Goal: Task Accomplishment & Management: Manage account settings

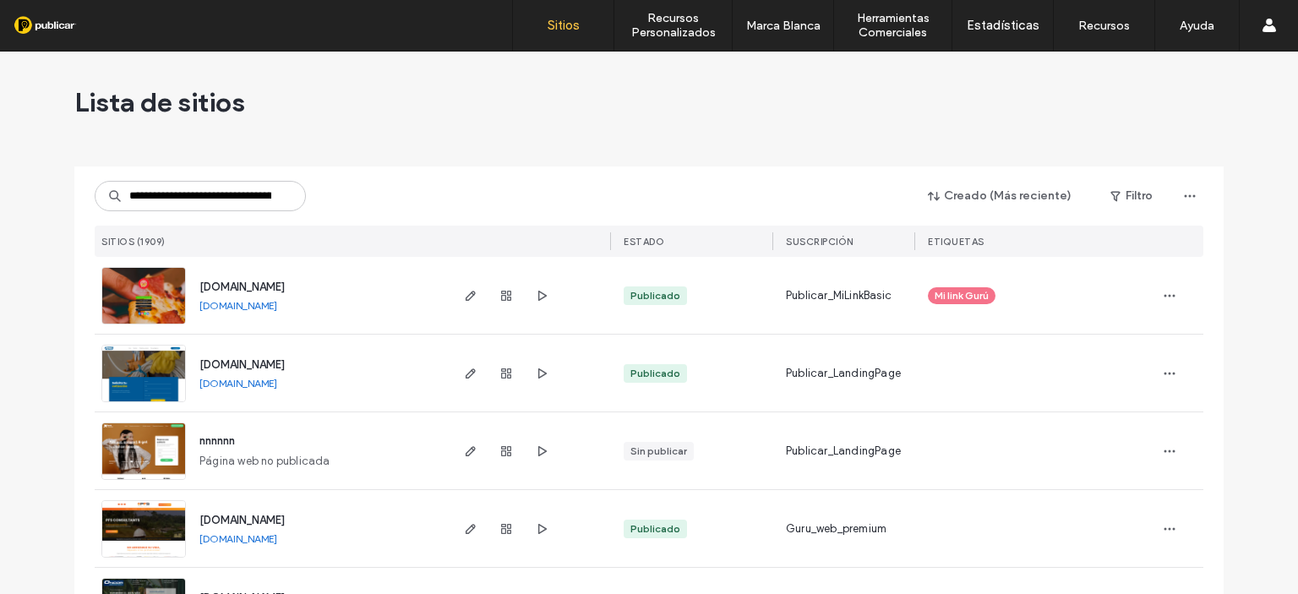
scroll to position [0, 95]
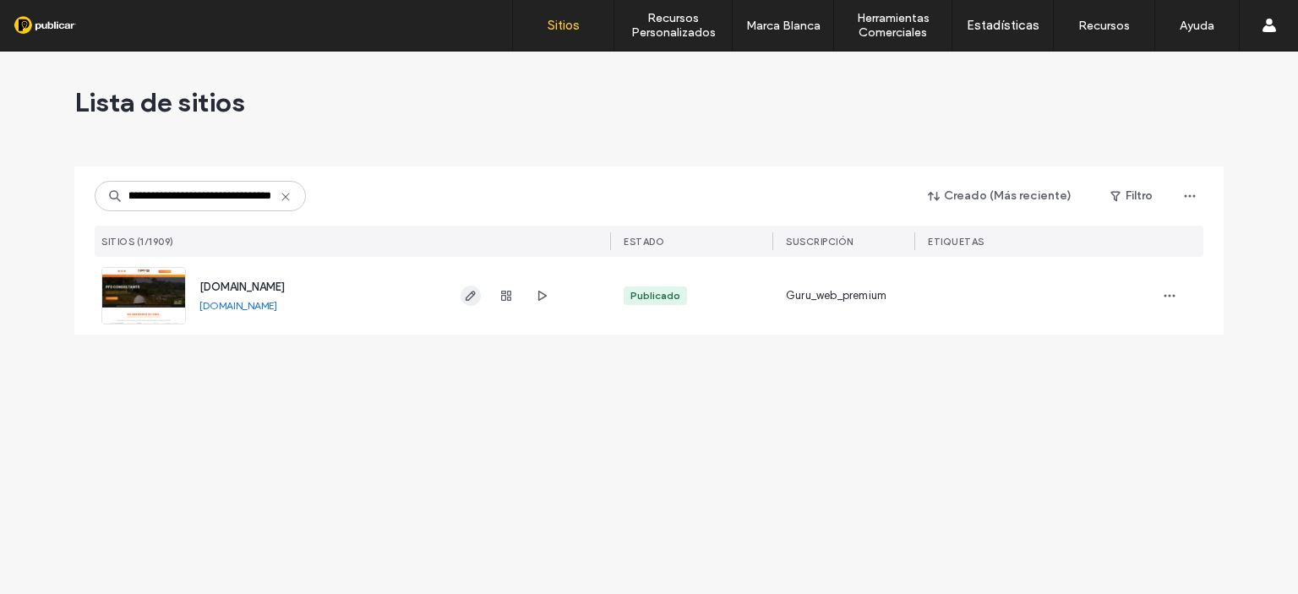
type input "**********"
click at [467, 303] on span "button" at bounding box center [471, 296] width 20 height 20
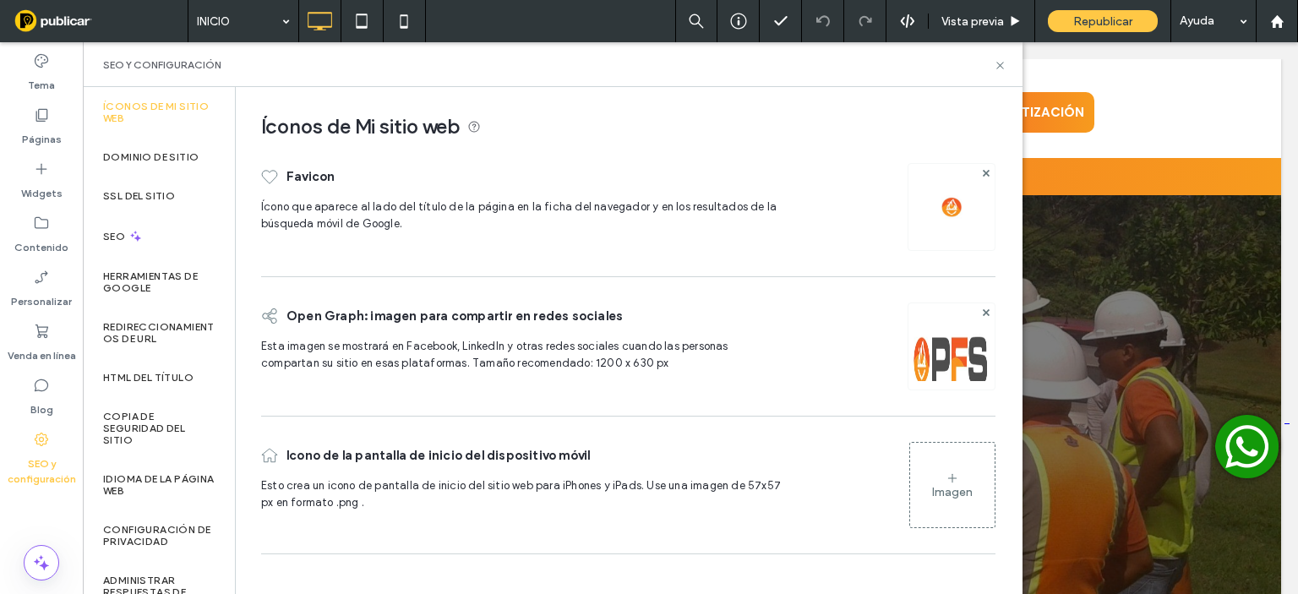
click at [960, 209] on img at bounding box center [951, 207] width 27 height 27
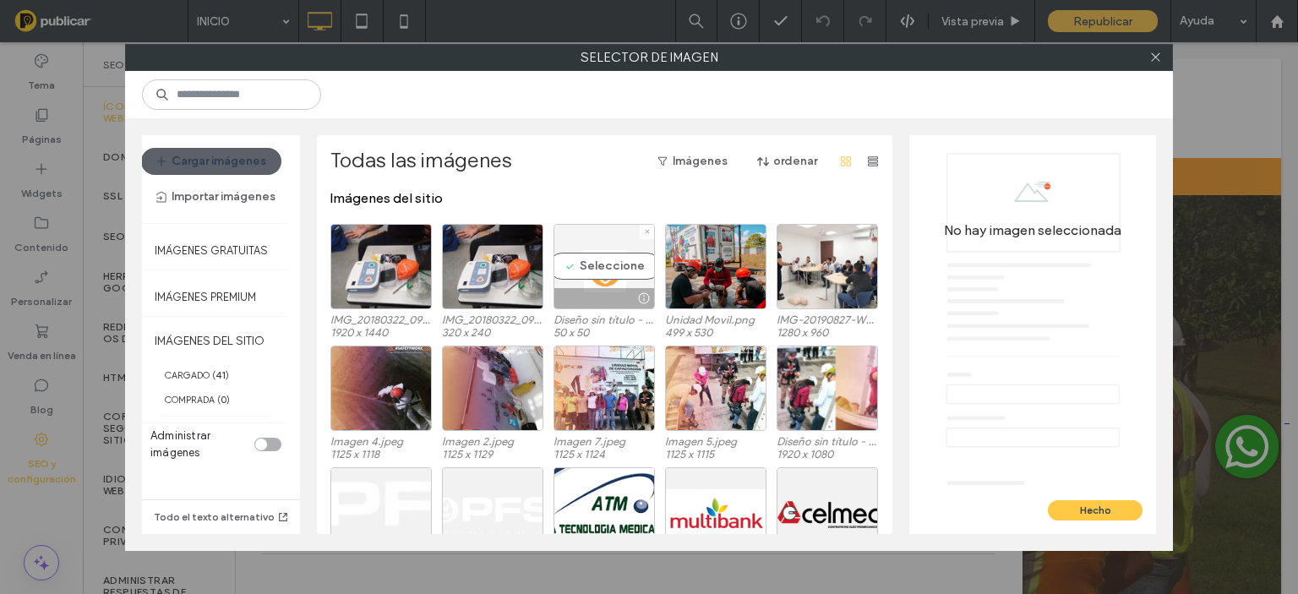
click at [613, 273] on div "Seleccione" at bounding box center [604, 266] width 101 height 85
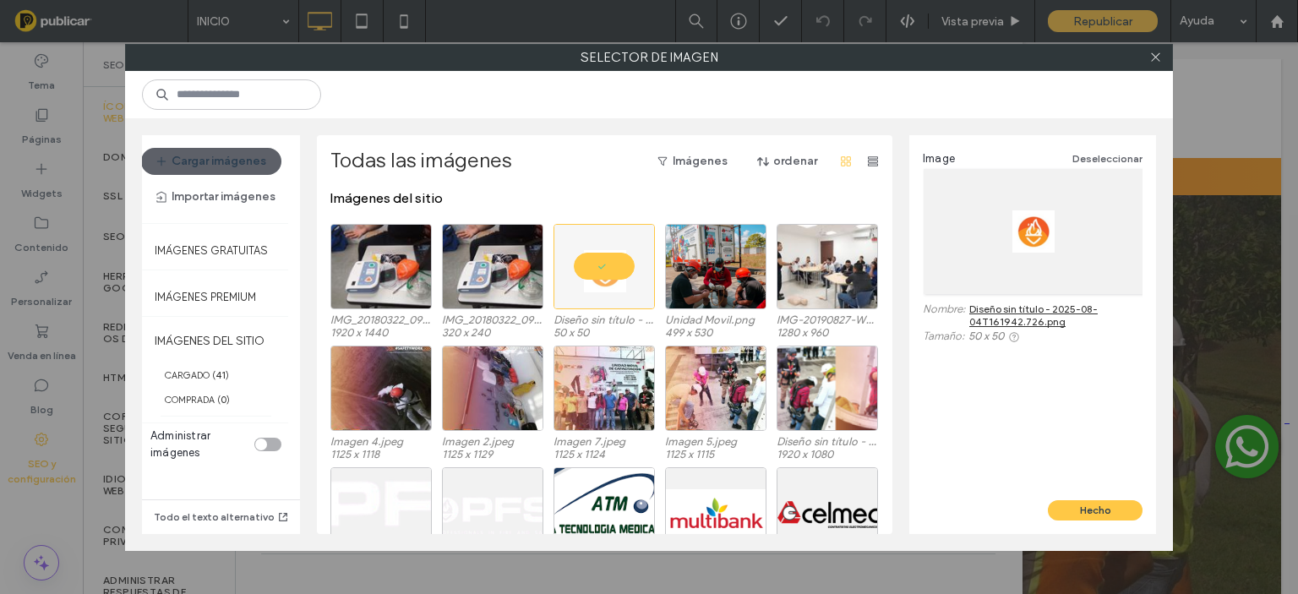
click at [1040, 307] on link "Diseño sin título - 2025-08-04T161942.726.png" at bounding box center [1056, 315] width 173 height 25
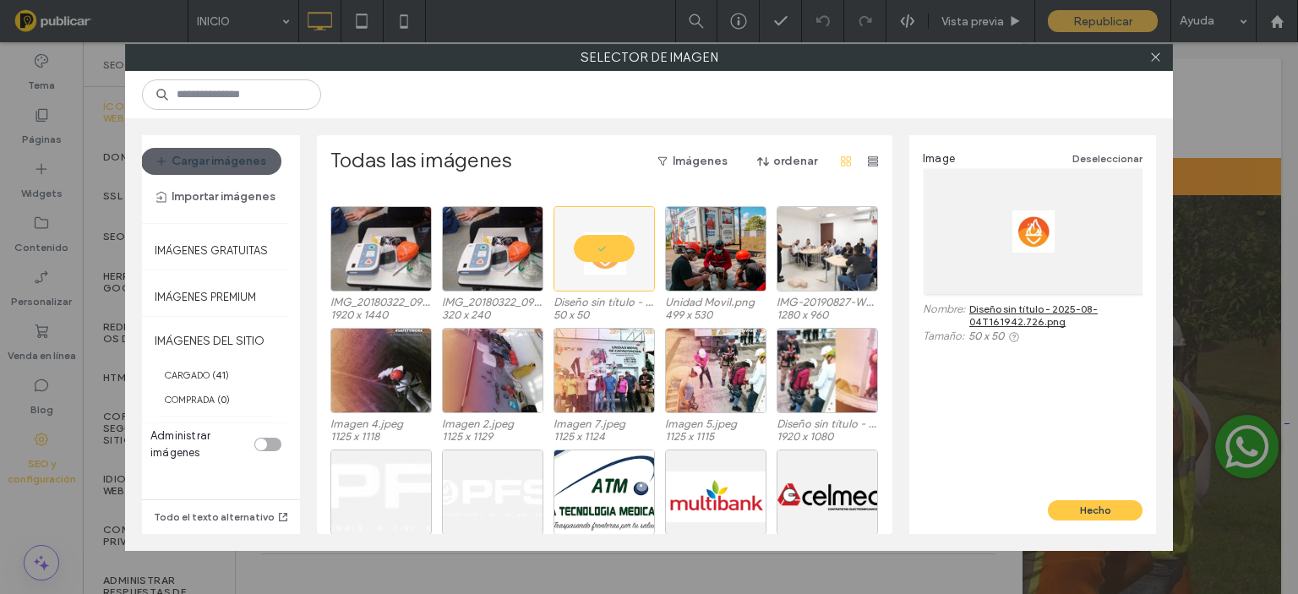
scroll to position [7, 0]
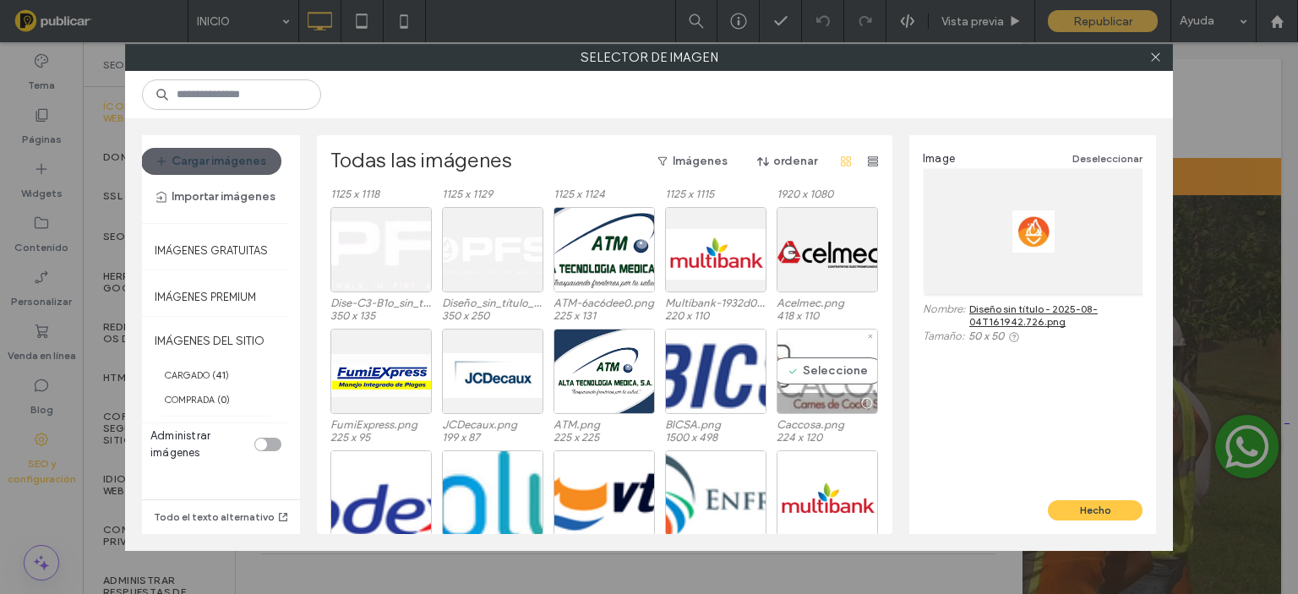
click at [852, 439] on label "224 x 120" at bounding box center [827, 437] width 101 height 13
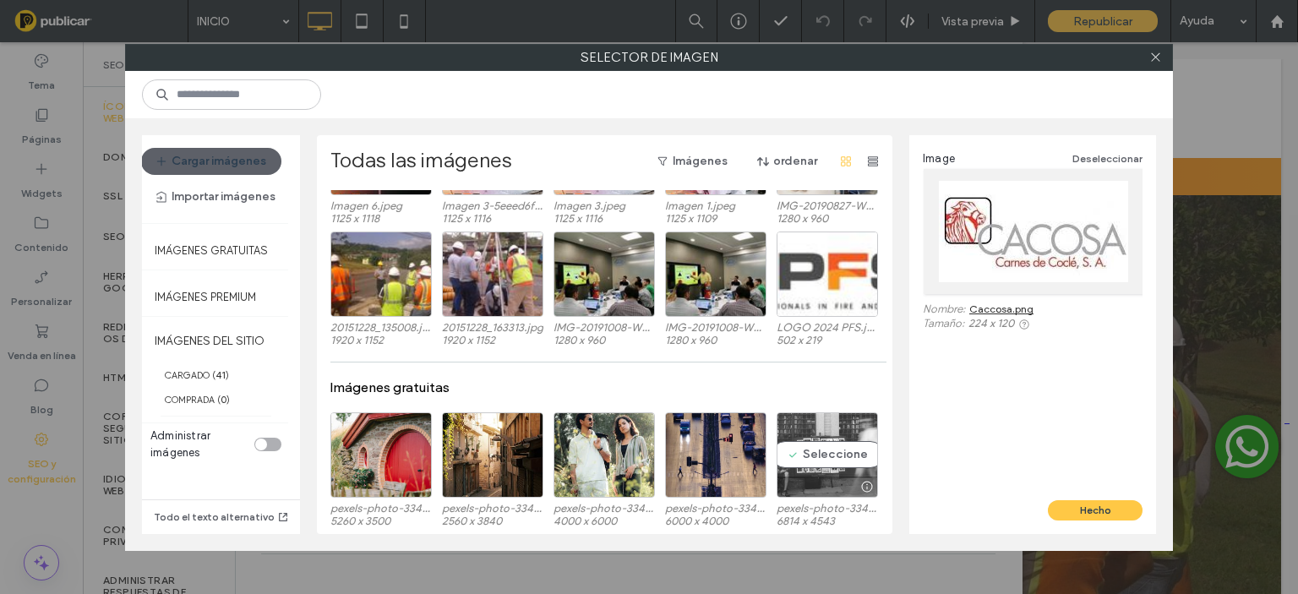
scroll to position [760, 0]
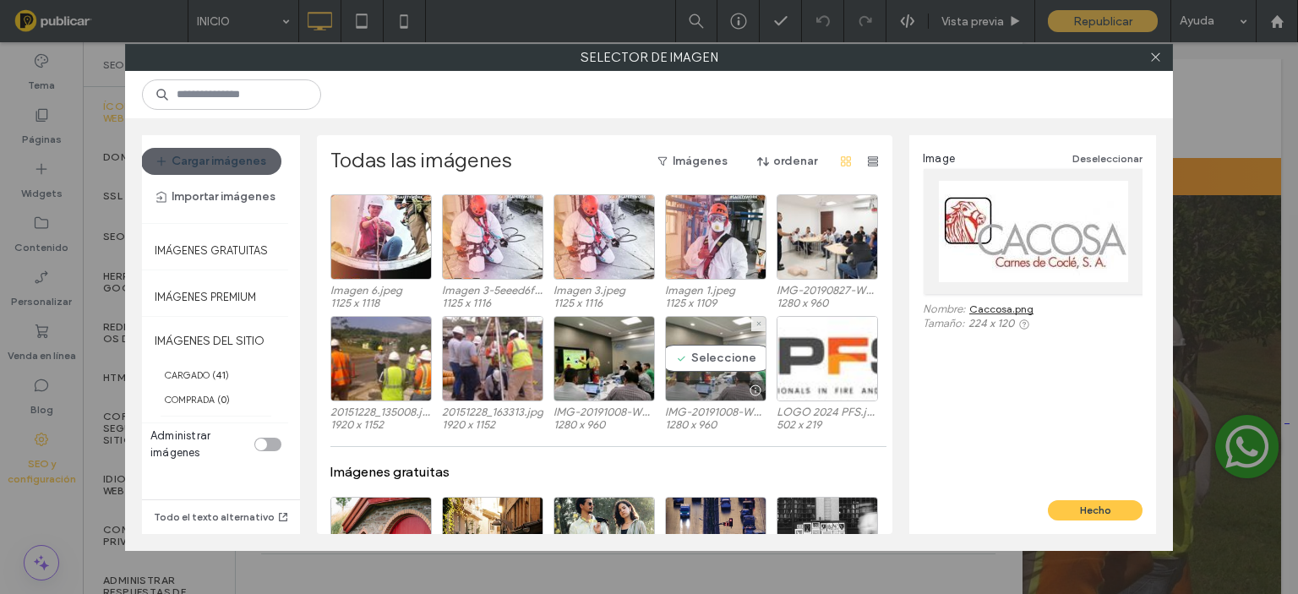
click at [708, 370] on div "Seleccione" at bounding box center [715, 358] width 101 height 85
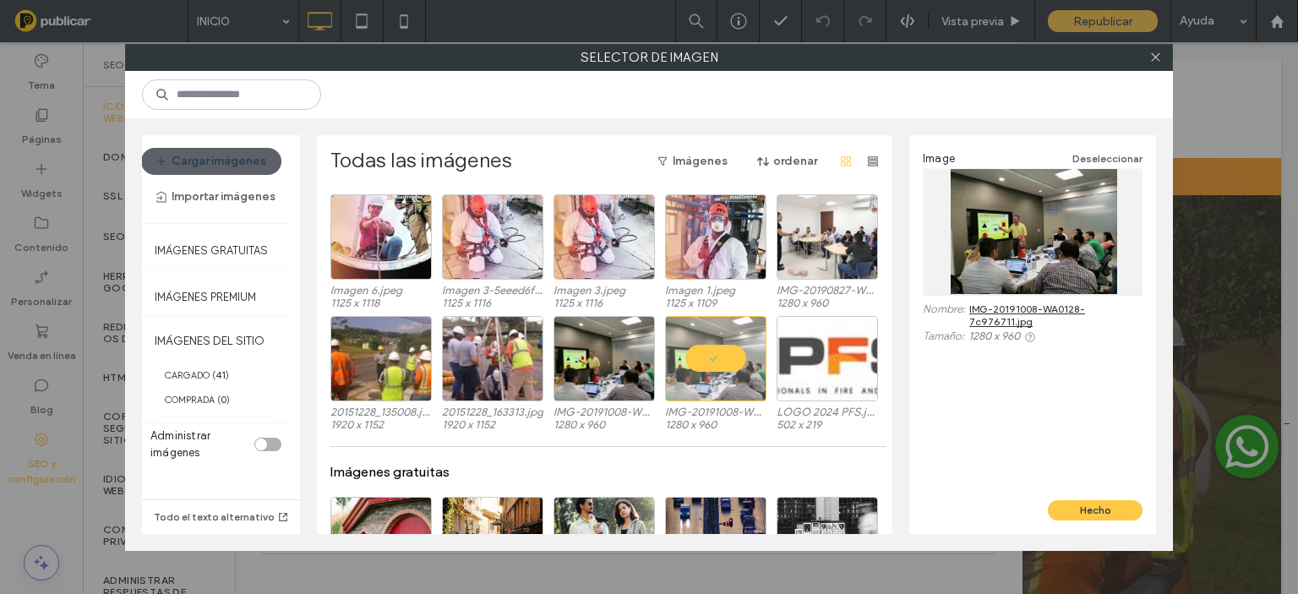
click at [1051, 307] on link "IMG-20191008-WA0128-7c976711.jpg" at bounding box center [1056, 315] width 173 height 25
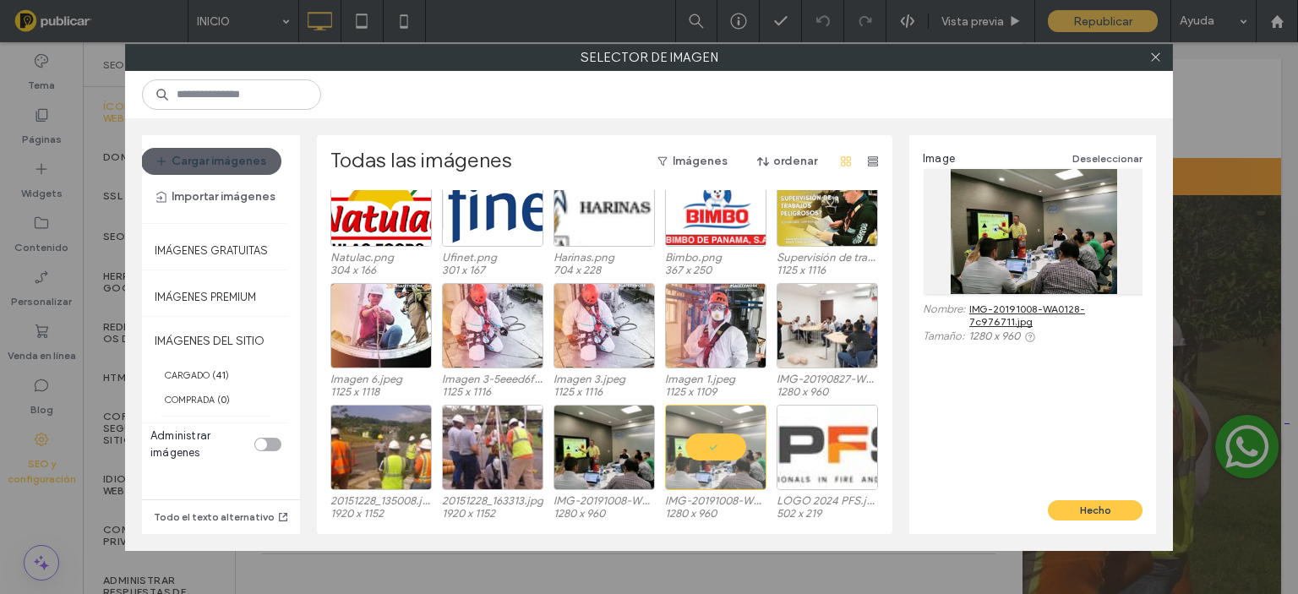
scroll to position [591, 0]
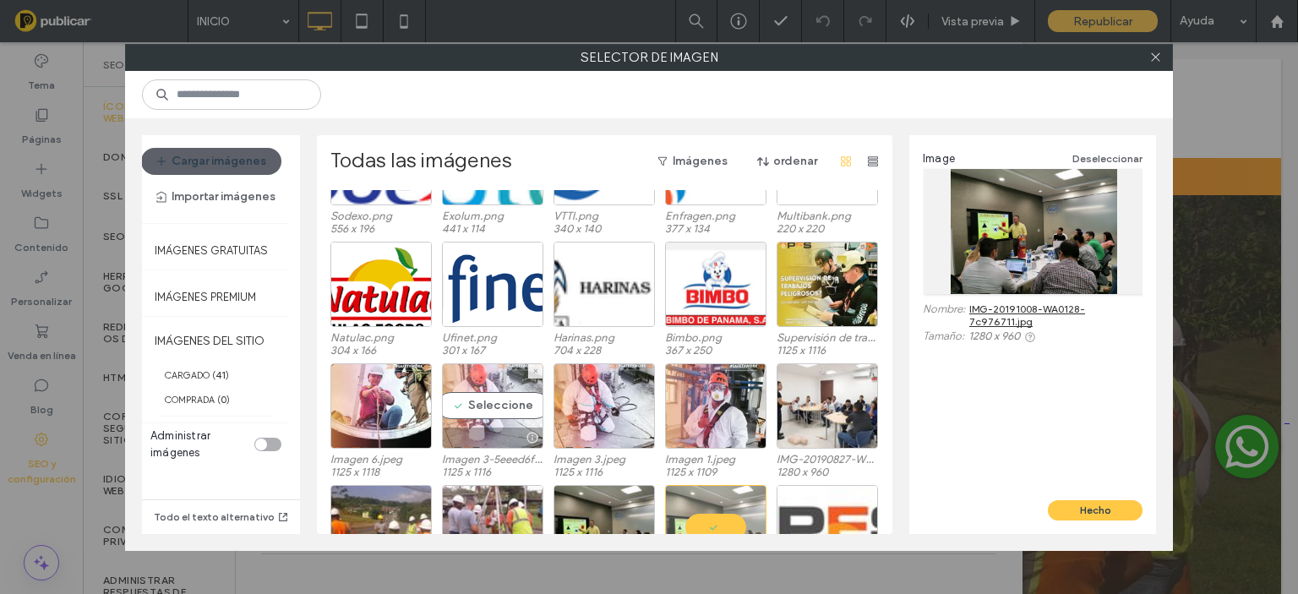
click at [492, 396] on div "Seleccione" at bounding box center [492, 405] width 101 height 85
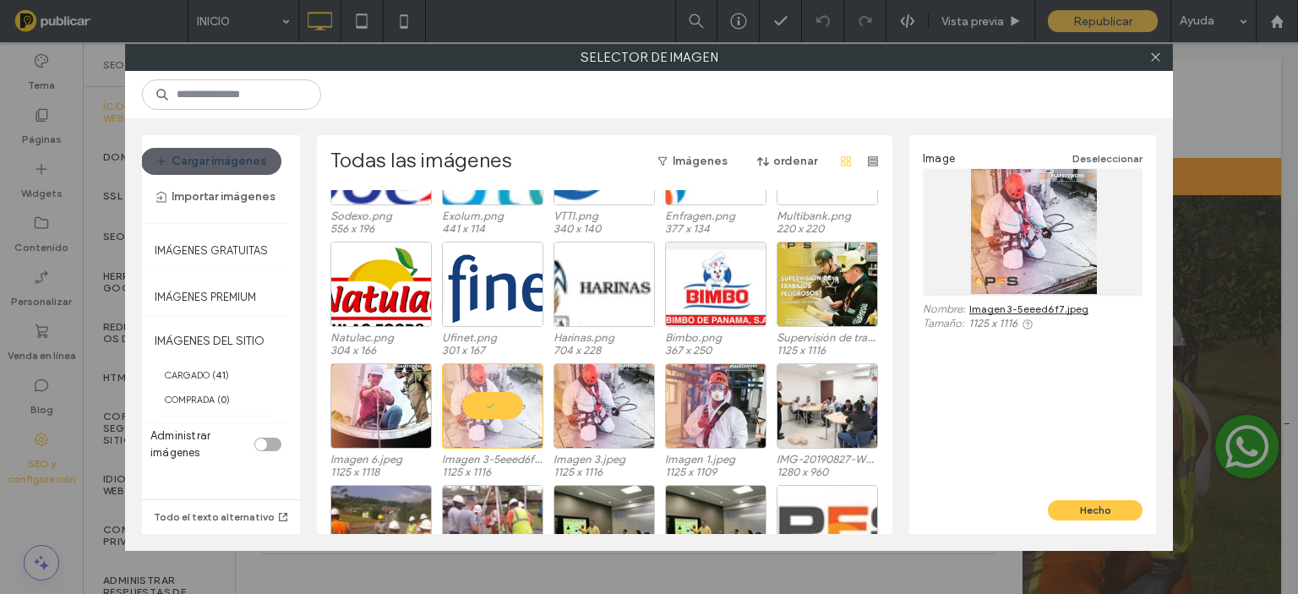
click at [1040, 308] on link "Imagen 3-5eeed6f7.jpeg" at bounding box center [1029, 309] width 119 height 13
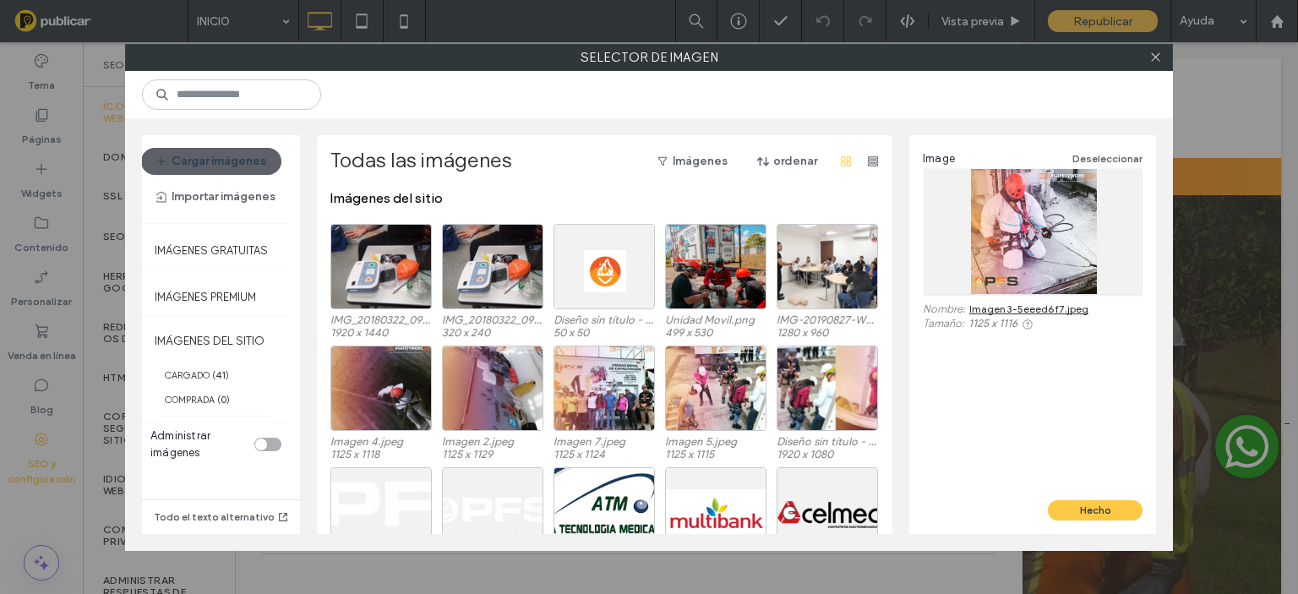
scroll to position [0, 0]
click at [1158, 52] on icon at bounding box center [1156, 57] width 13 height 13
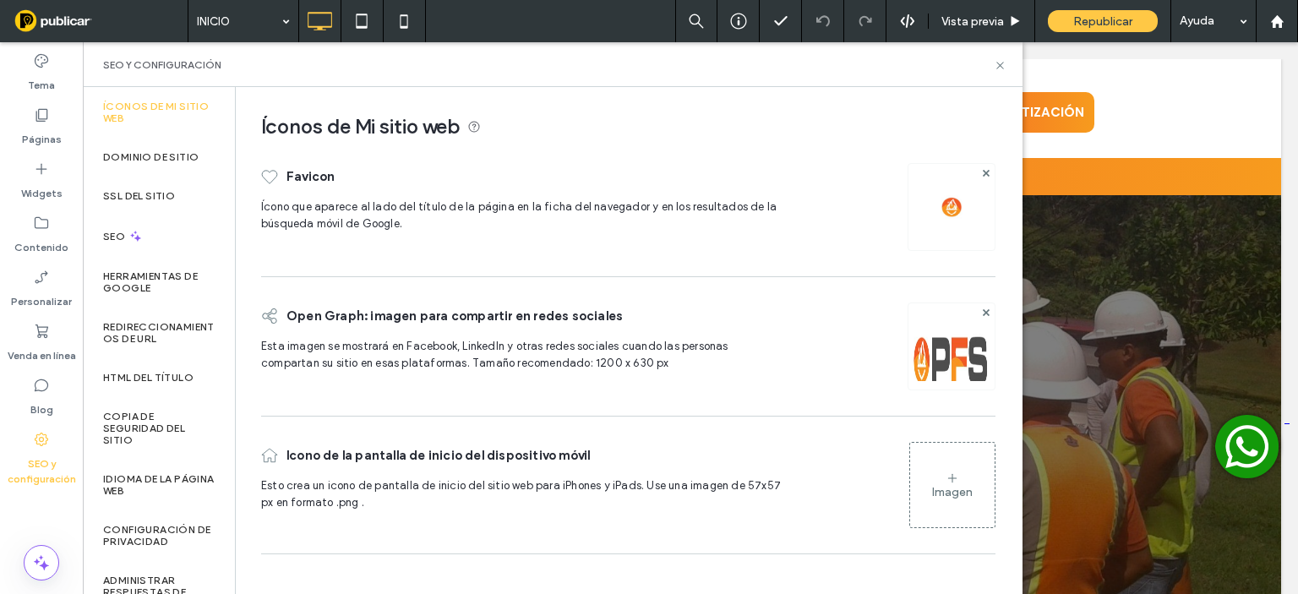
click at [940, 361] on img at bounding box center [952, 369] width 86 height 115
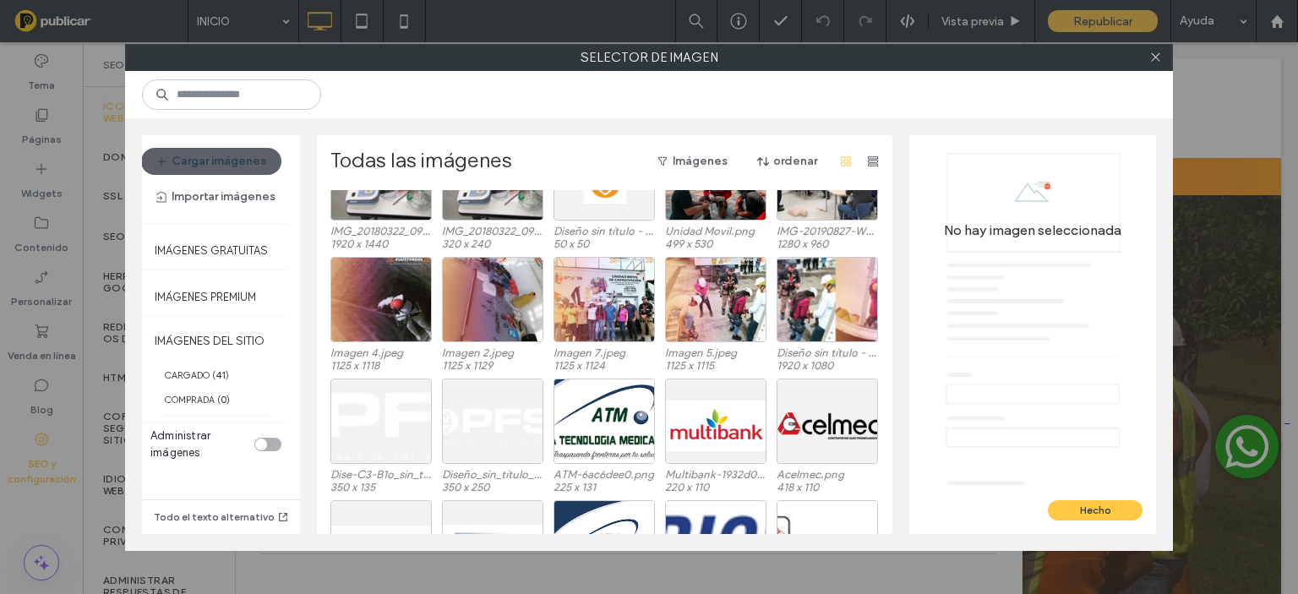
scroll to position [176, 0]
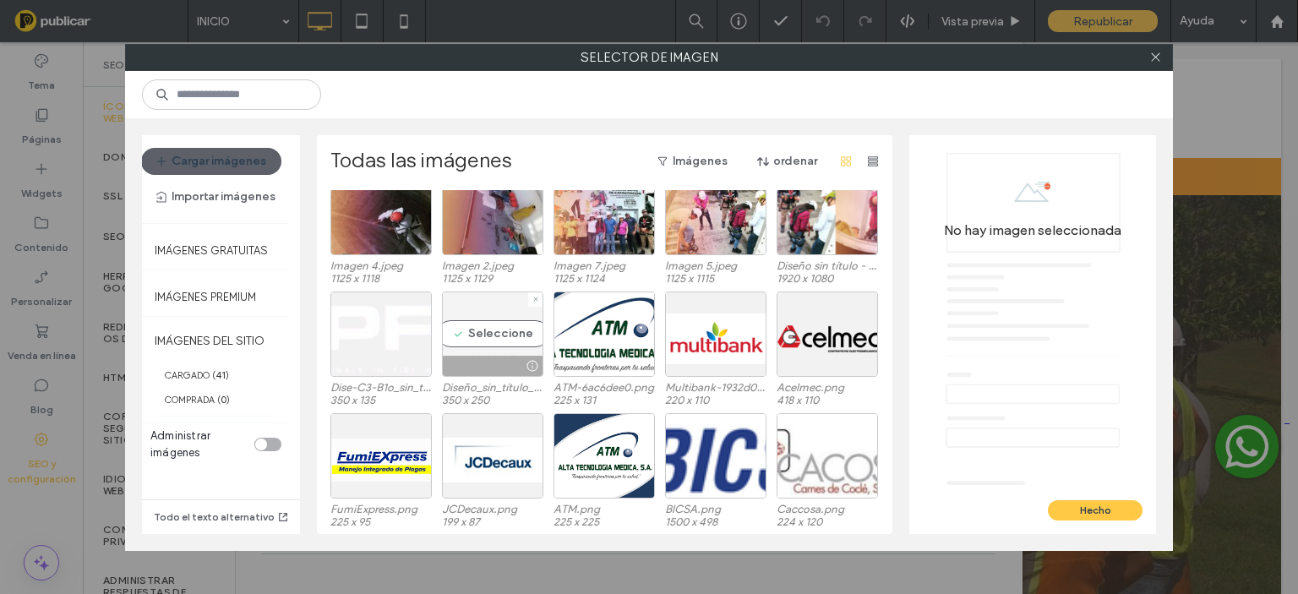
click at [485, 337] on div "Seleccione" at bounding box center [492, 334] width 101 height 85
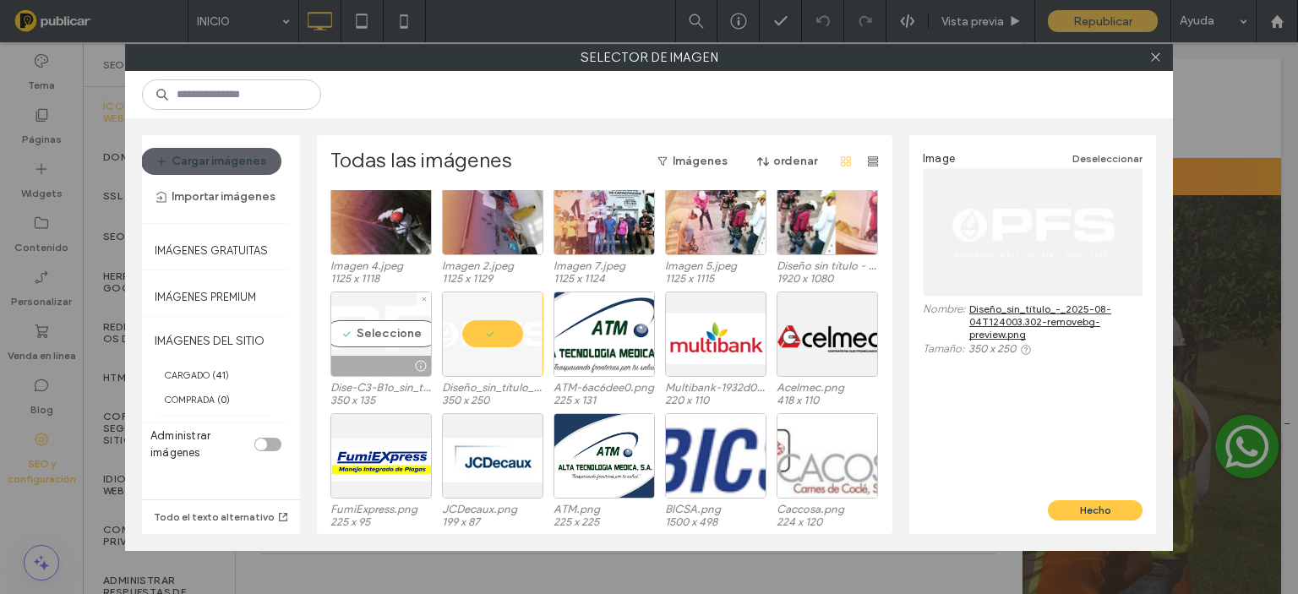
click at [374, 341] on div "Seleccione" at bounding box center [381, 334] width 101 height 85
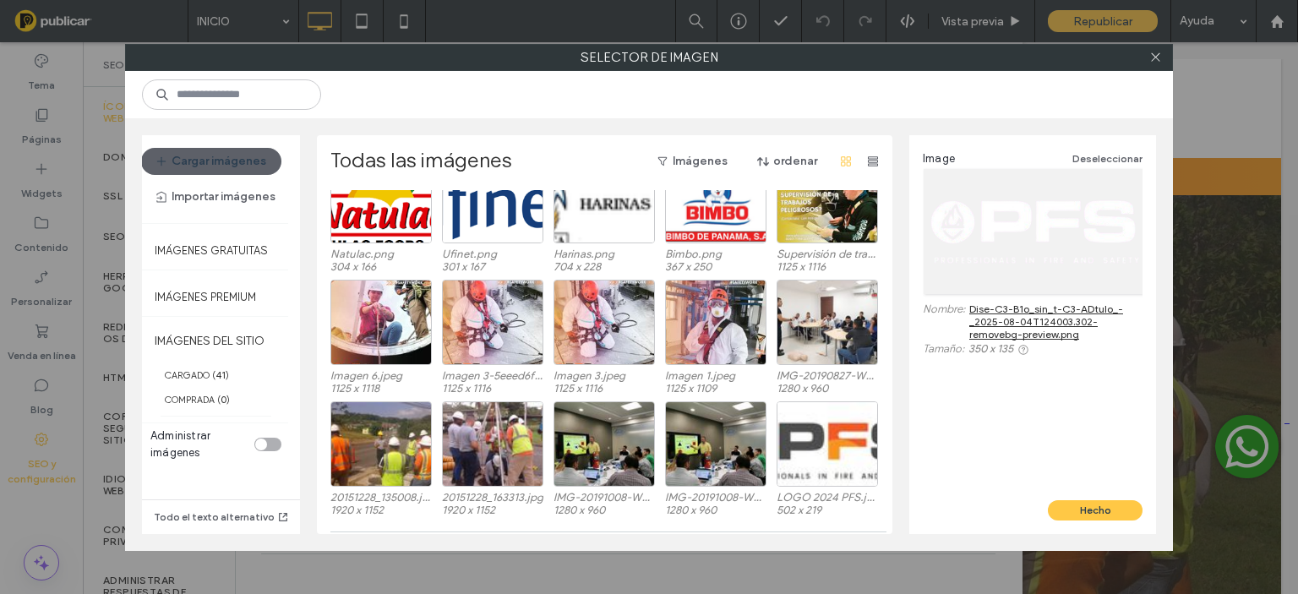
scroll to position [700, 0]
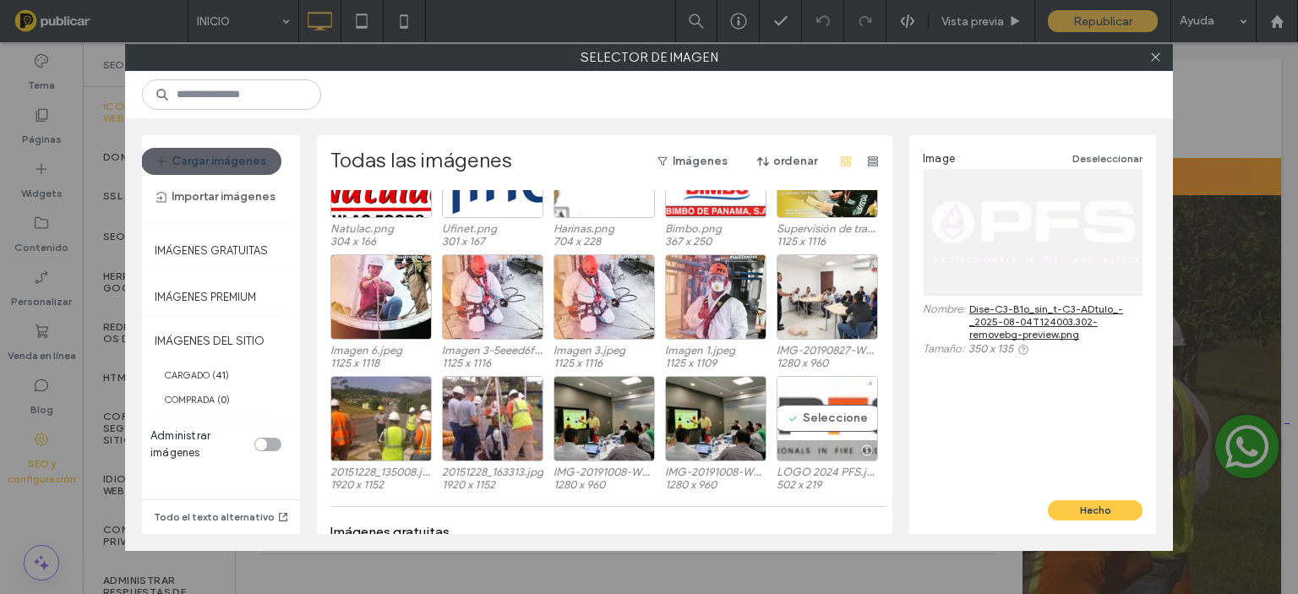
click at [814, 451] on div at bounding box center [828, 450] width 100 height 20
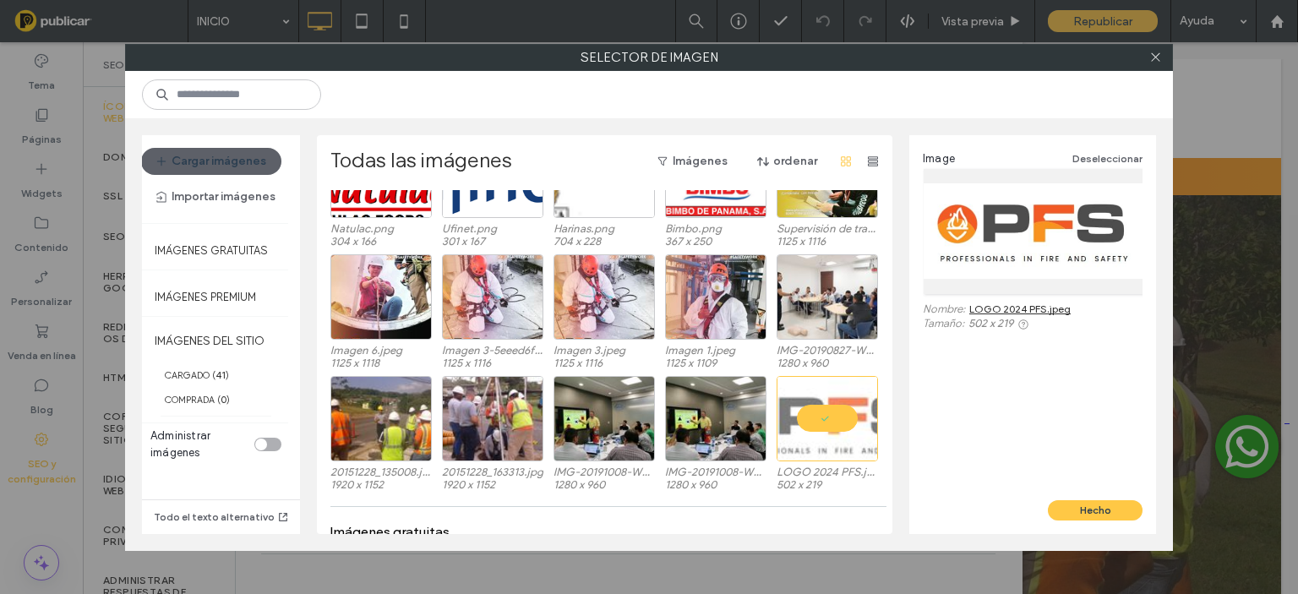
click at [997, 306] on link "LOGO 2024 PFS.jpeg" at bounding box center [1020, 309] width 101 height 13
click at [500, 416] on div "Seleccione" at bounding box center [492, 418] width 101 height 85
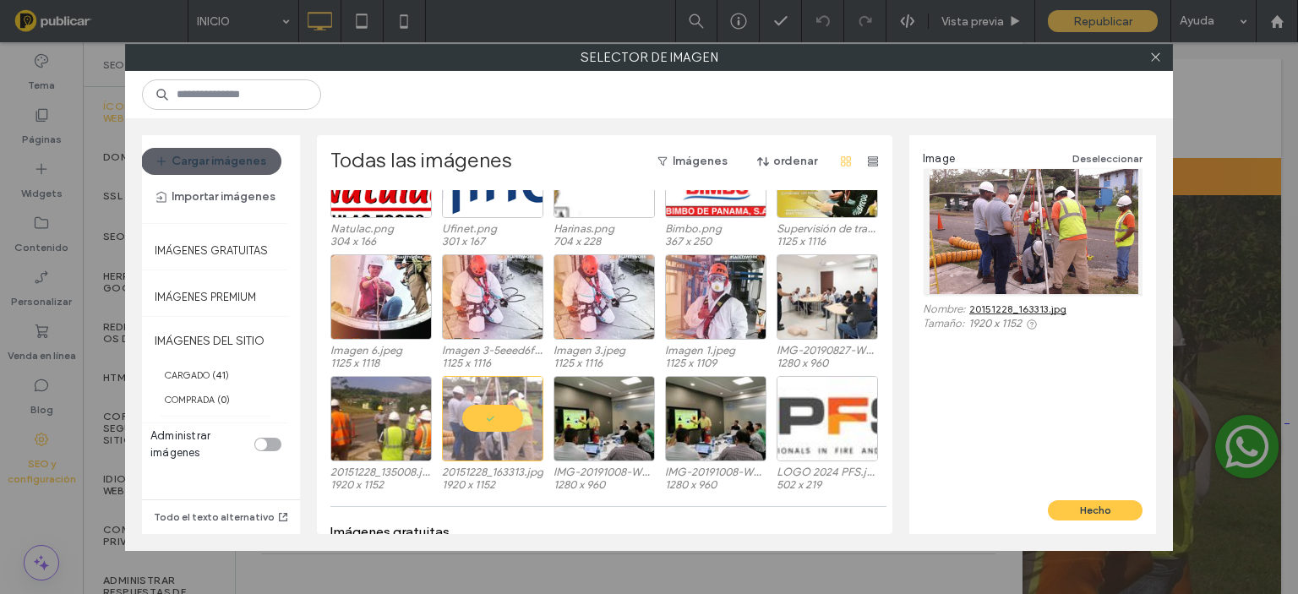
click at [1019, 306] on link "20151228_163313.jpg" at bounding box center [1018, 309] width 97 height 13
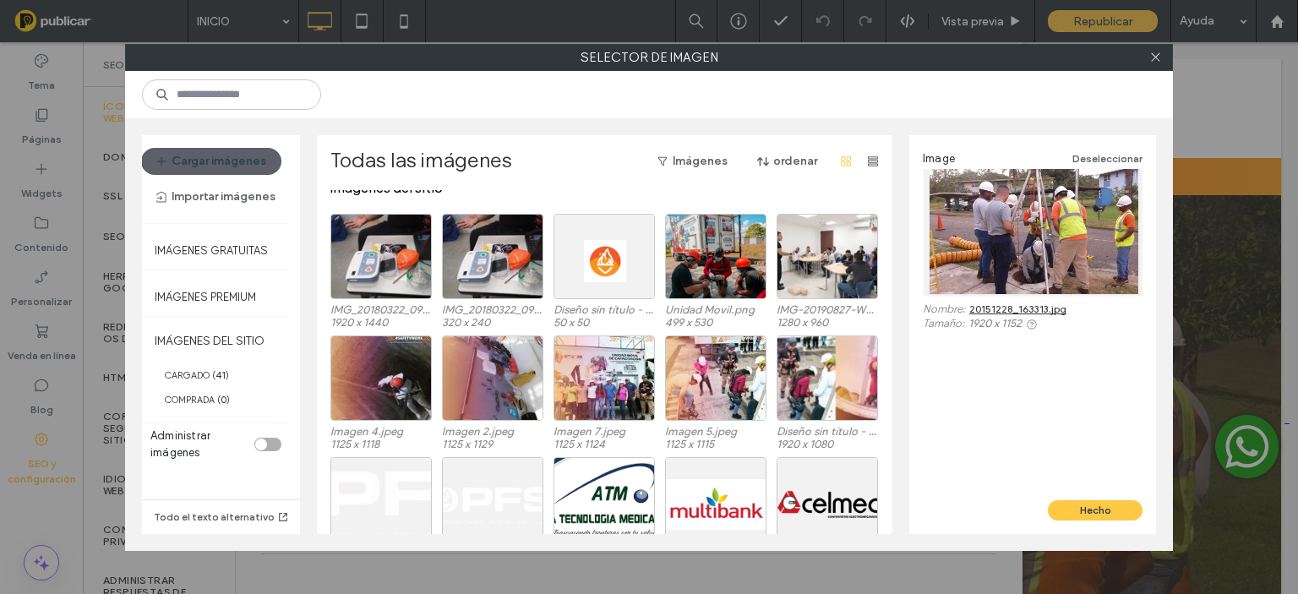
scroll to position [0, 0]
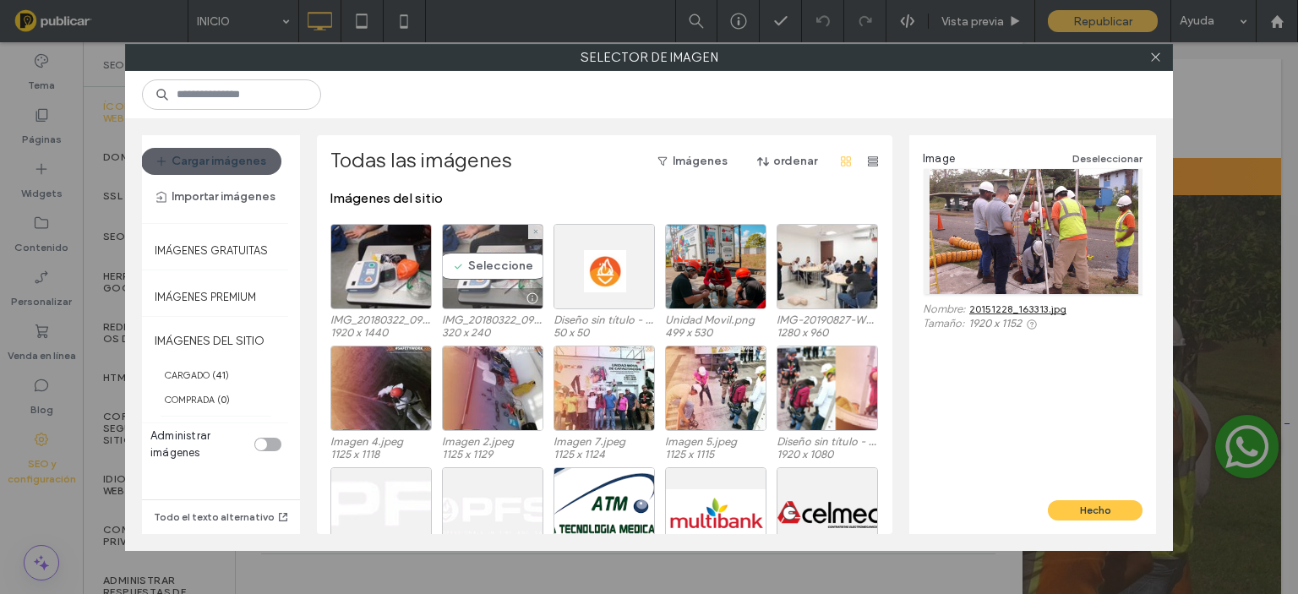
click at [450, 260] on div "Seleccione" at bounding box center [492, 266] width 101 height 85
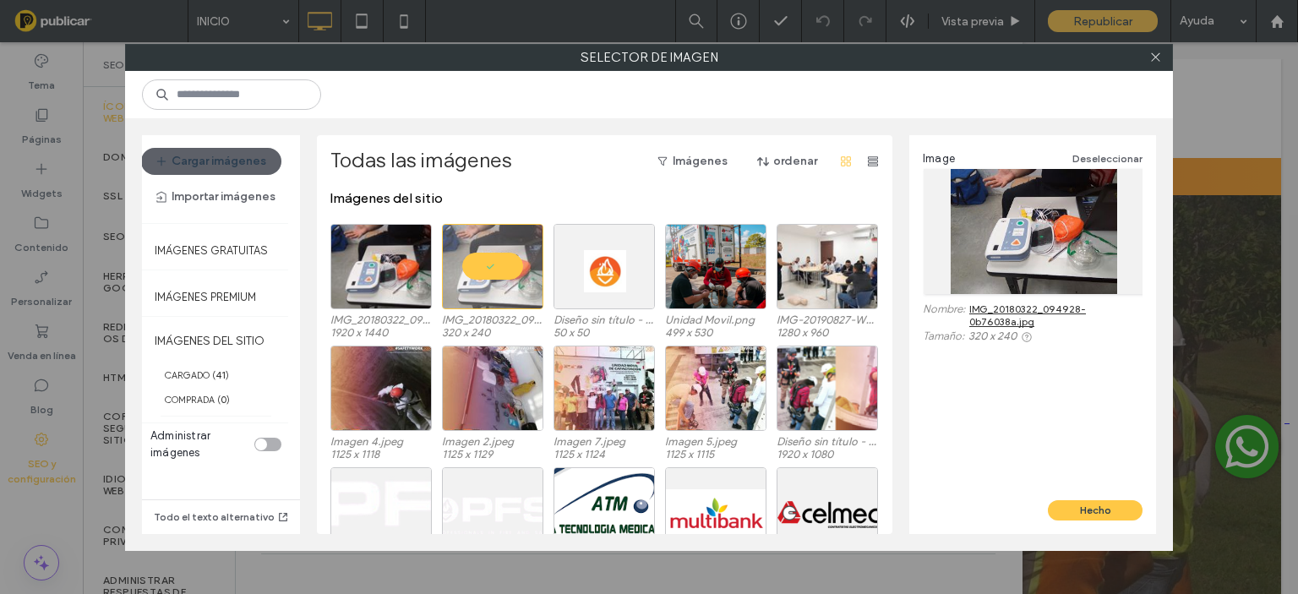
click at [1040, 308] on link "IMG_20180322_094928-0b76038a.jpg" at bounding box center [1056, 315] width 173 height 25
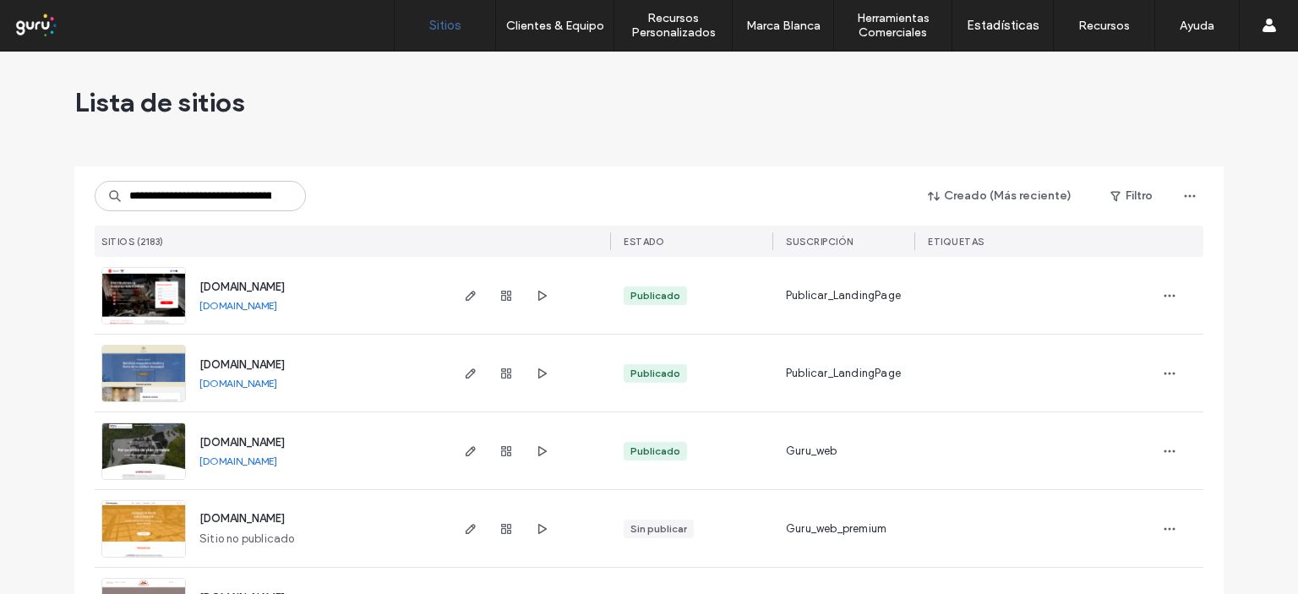
scroll to position [0, 171]
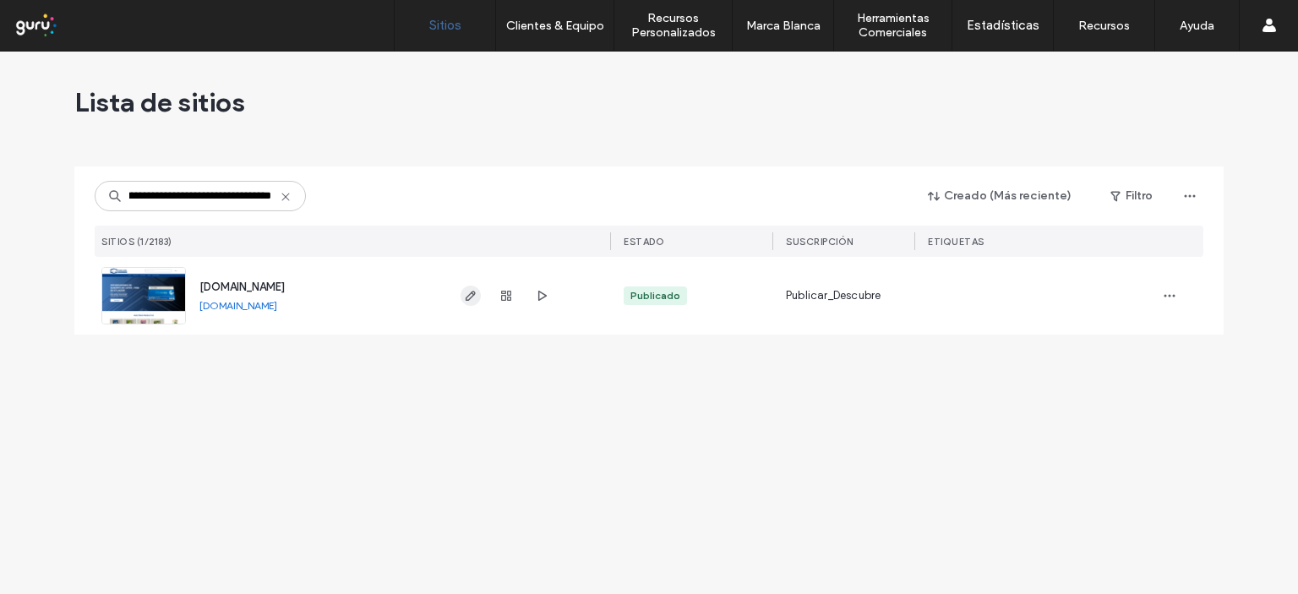
type input "**********"
click at [467, 299] on icon "button" at bounding box center [471, 296] width 14 height 14
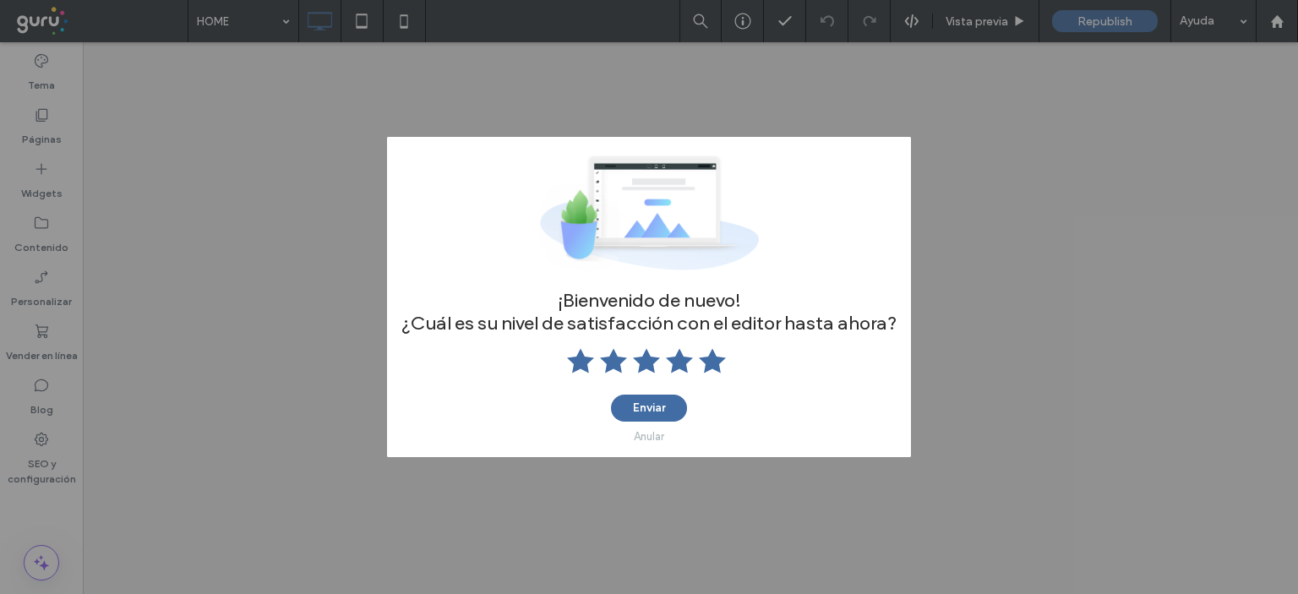
click at [710, 355] on use at bounding box center [712, 361] width 27 height 25
click at [663, 410] on button "Enviar" at bounding box center [649, 408] width 76 height 27
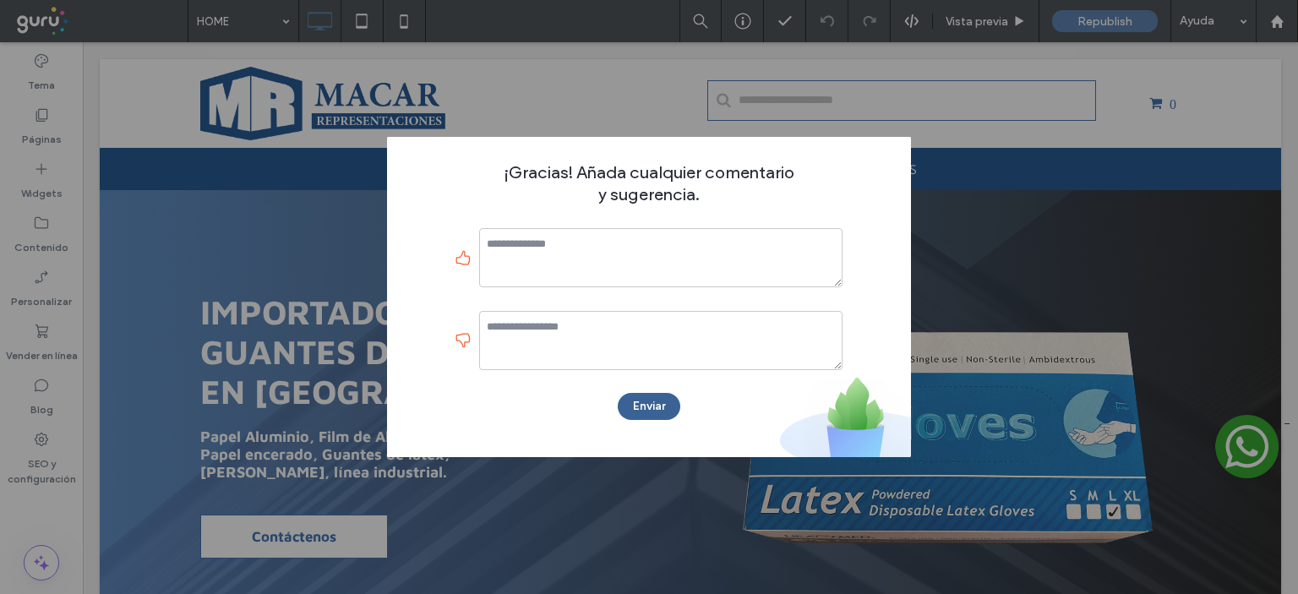
click at [646, 405] on button "Enviar" at bounding box center [649, 406] width 63 height 27
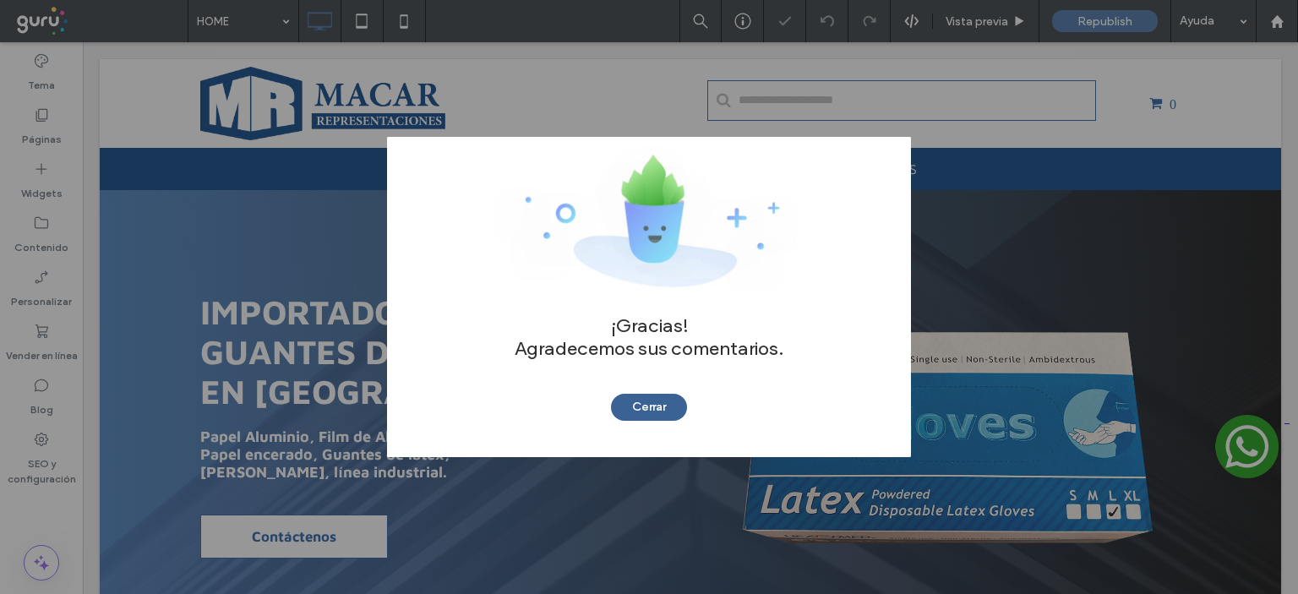
click at [612, 409] on button "Cerrar" at bounding box center [649, 407] width 76 height 27
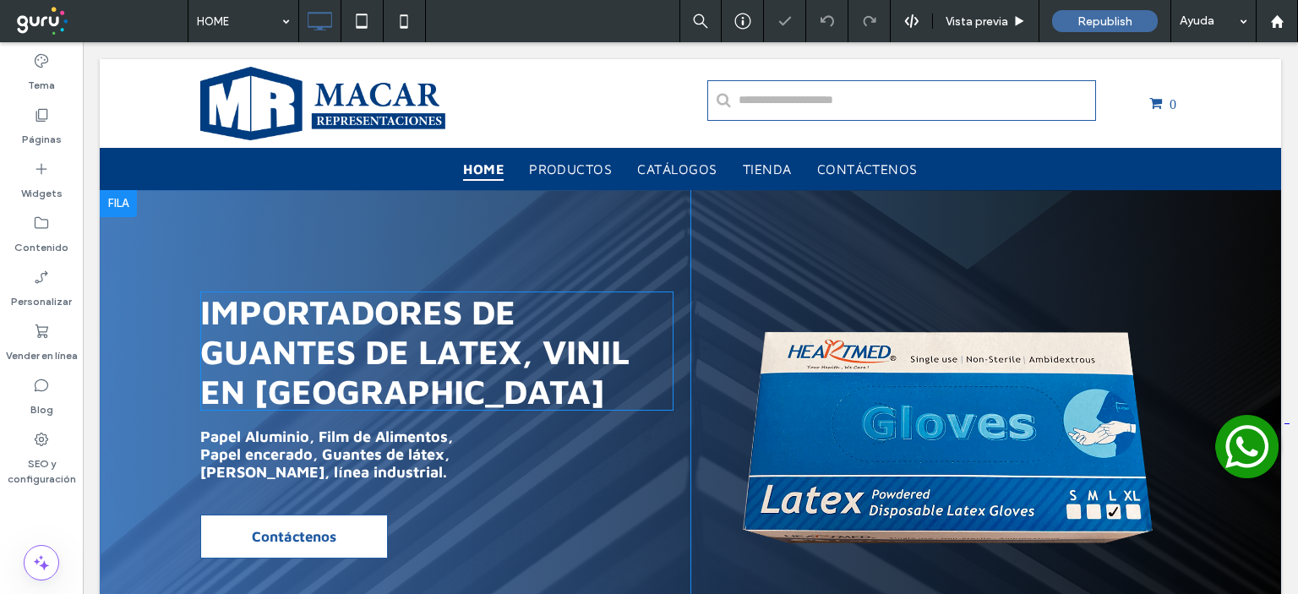
drag, startPoint x: 718, startPoint y: 450, endPoint x: 172, endPoint y: 470, distance: 546.5
click at [638, 408] on h1 "IMPORTADORES DE GUANTES DE LATEX, VINIL EN ECUADOR" at bounding box center [436, 351] width 473 height 119
click at [41, 463] on label "SEO y configuración" at bounding box center [41, 467] width 83 height 39
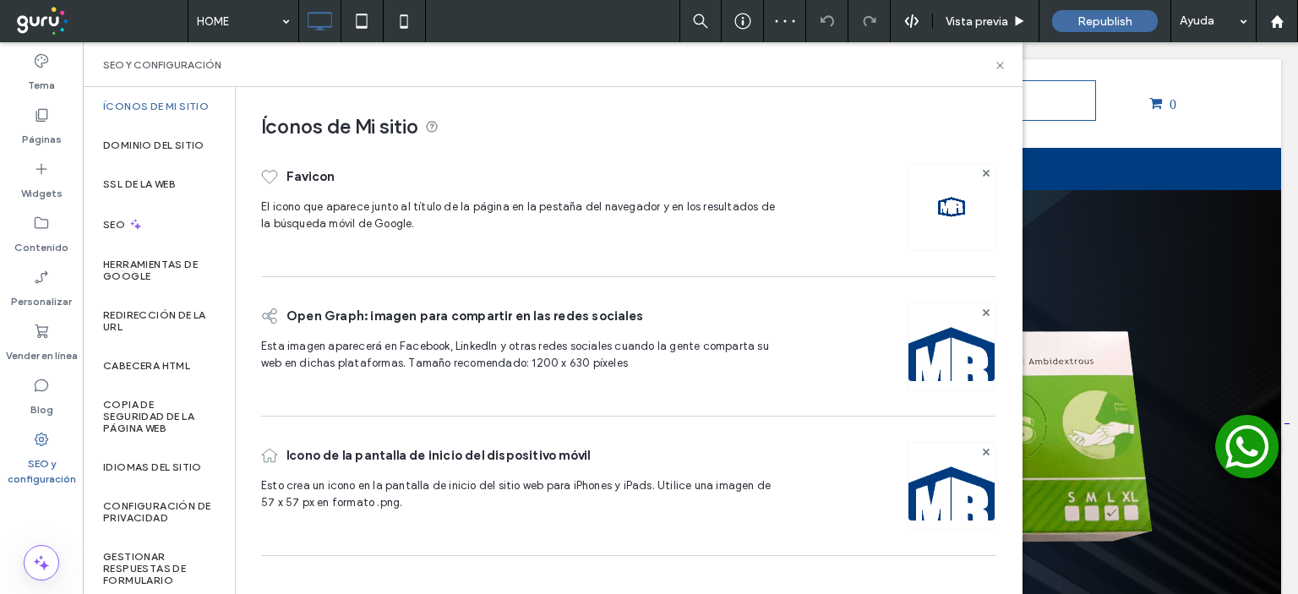
click at [960, 209] on img at bounding box center [951, 207] width 27 height 27
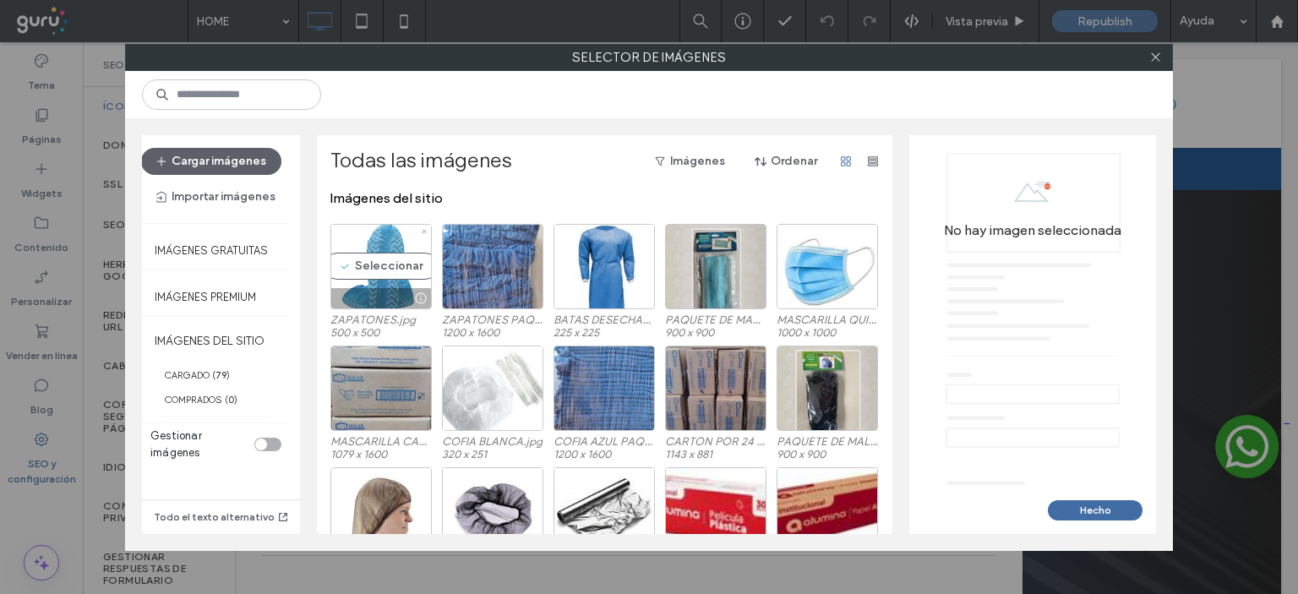
click at [388, 271] on div "Seleccionar" at bounding box center [381, 266] width 101 height 85
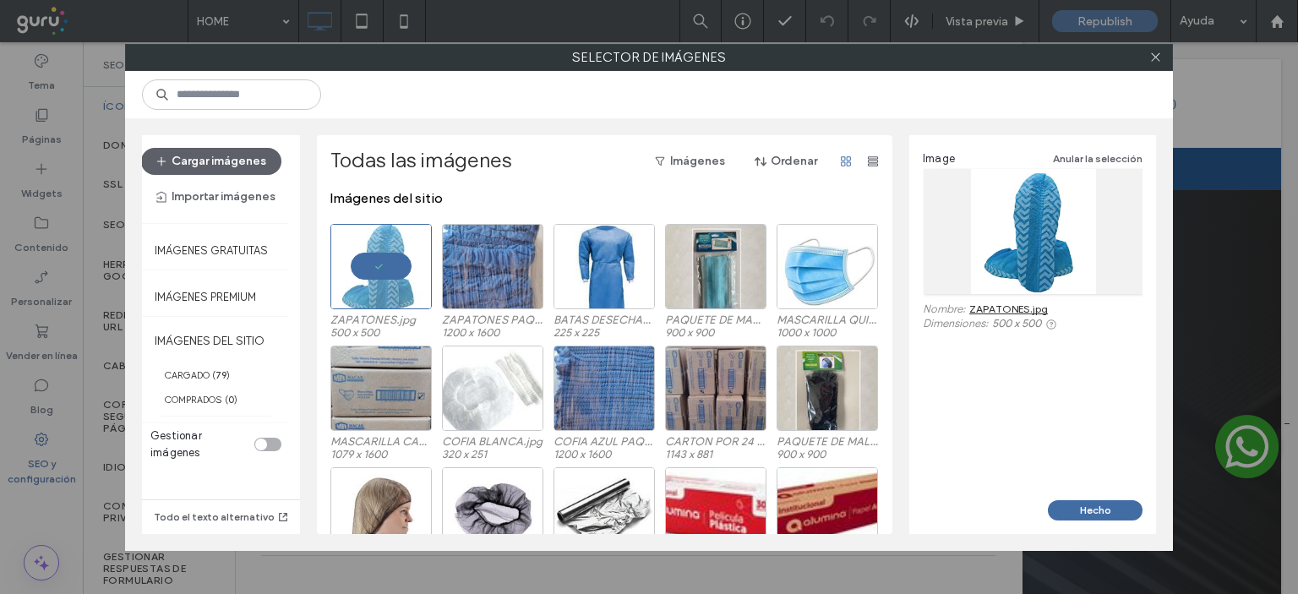
click at [1006, 307] on link "ZAPATONES.jpg" at bounding box center [1009, 309] width 79 height 13
click at [607, 273] on div "Seleccionar" at bounding box center [604, 266] width 101 height 85
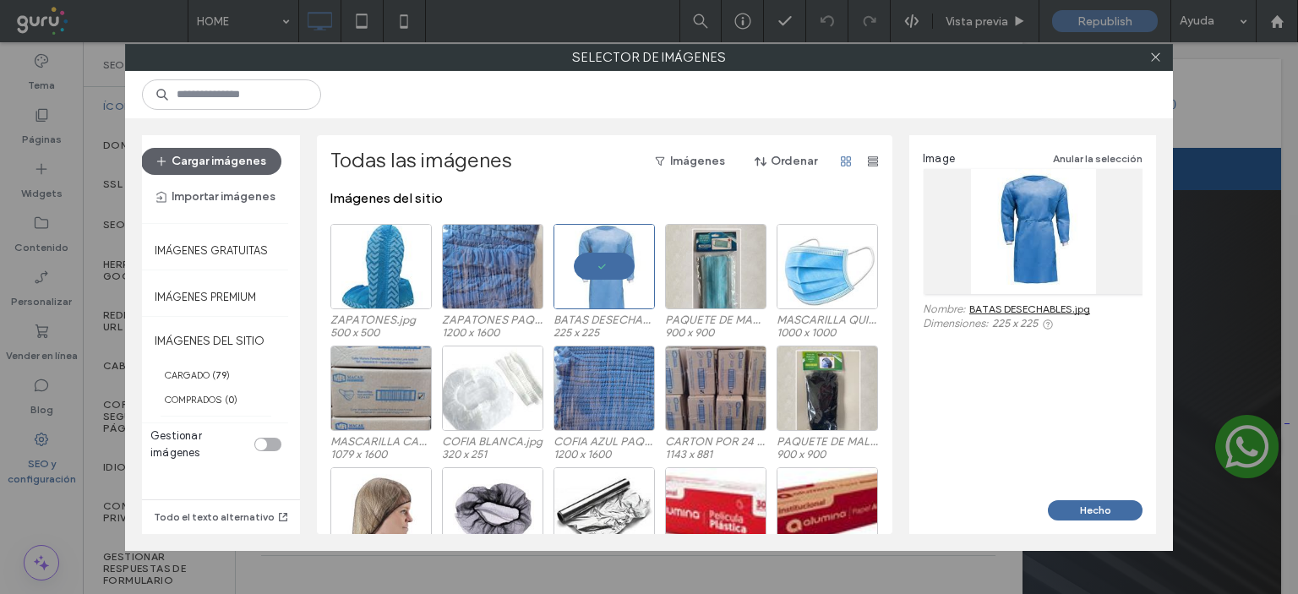
click at [1025, 306] on link "BATAS DESECHABLES.jpg" at bounding box center [1030, 309] width 121 height 13
click at [602, 401] on div "Seleccionar" at bounding box center [604, 388] width 101 height 85
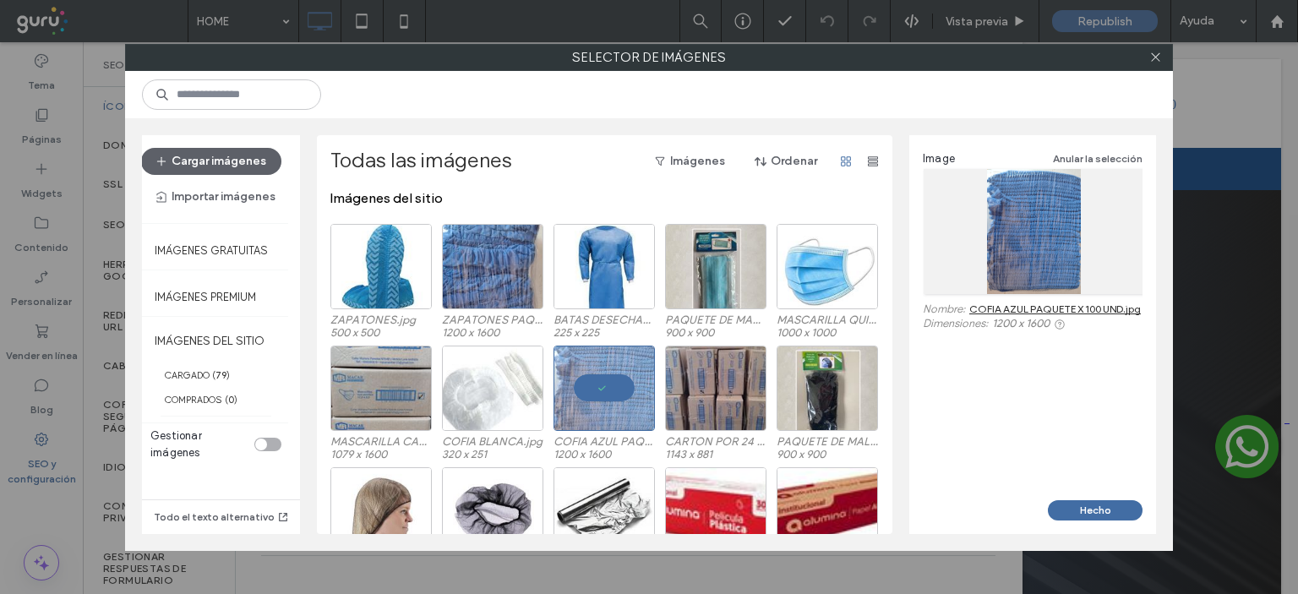
click at [1047, 309] on link "COFIA AZUL PAQUETE X 100 UND.jpg" at bounding box center [1056, 309] width 172 height 13
click at [801, 277] on div "Seleccionar" at bounding box center [827, 266] width 101 height 85
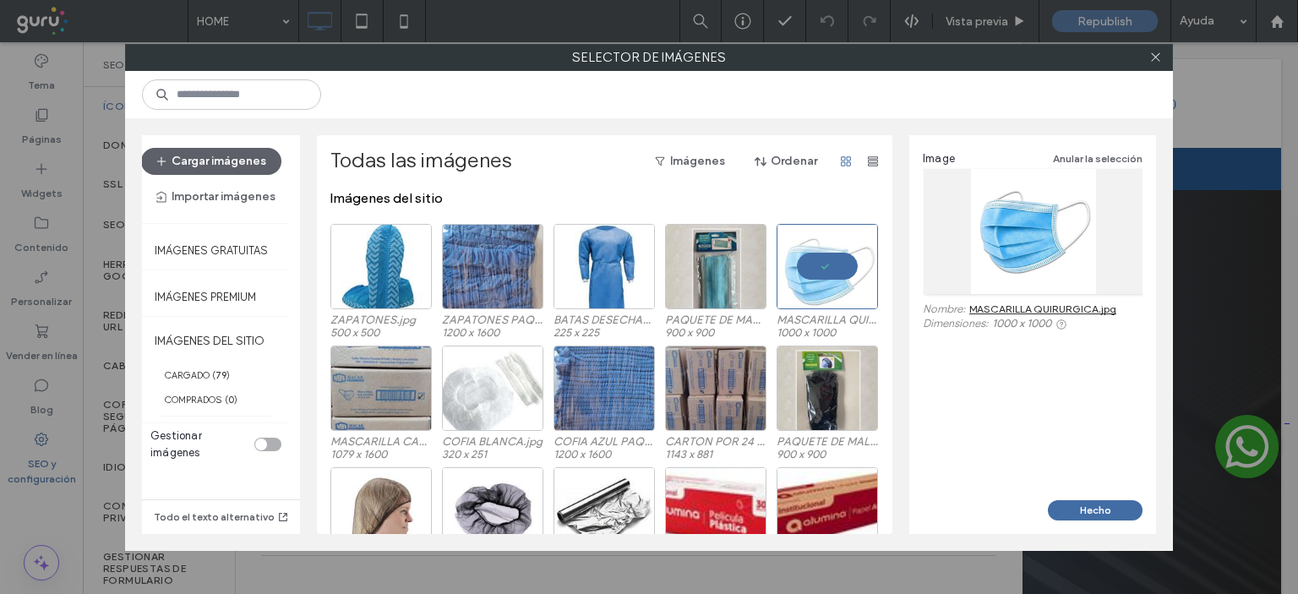
click at [1057, 306] on link "MASCARILLA QUIRURGICA.jpg" at bounding box center [1043, 309] width 147 height 13
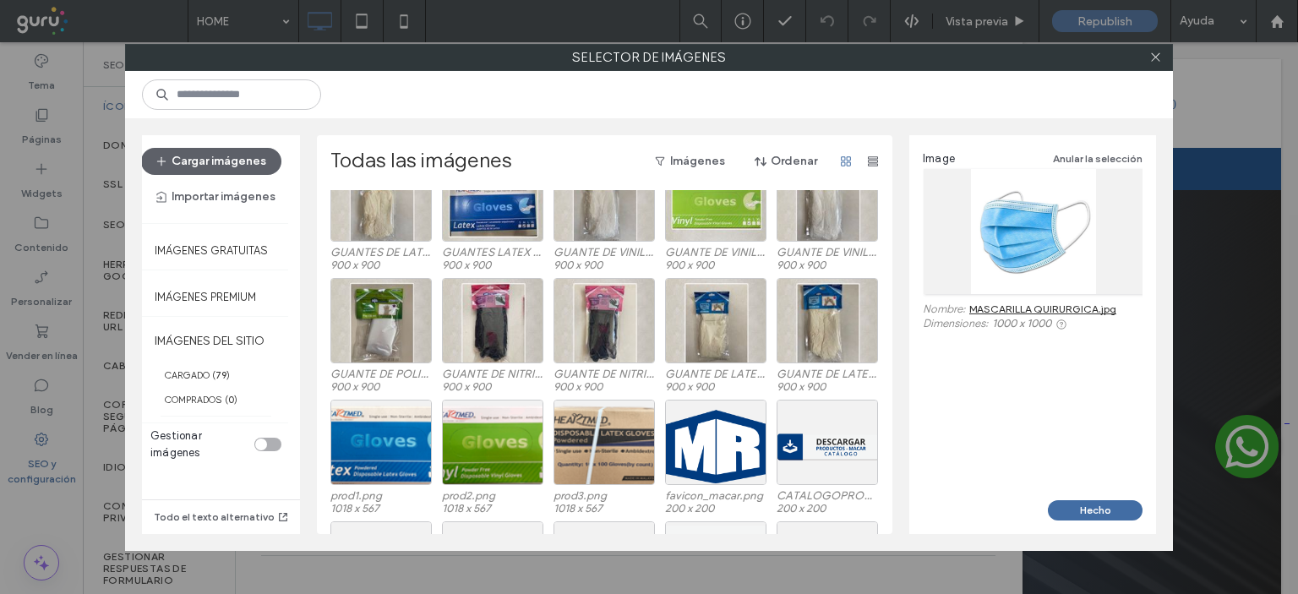
scroll to position [930, 0]
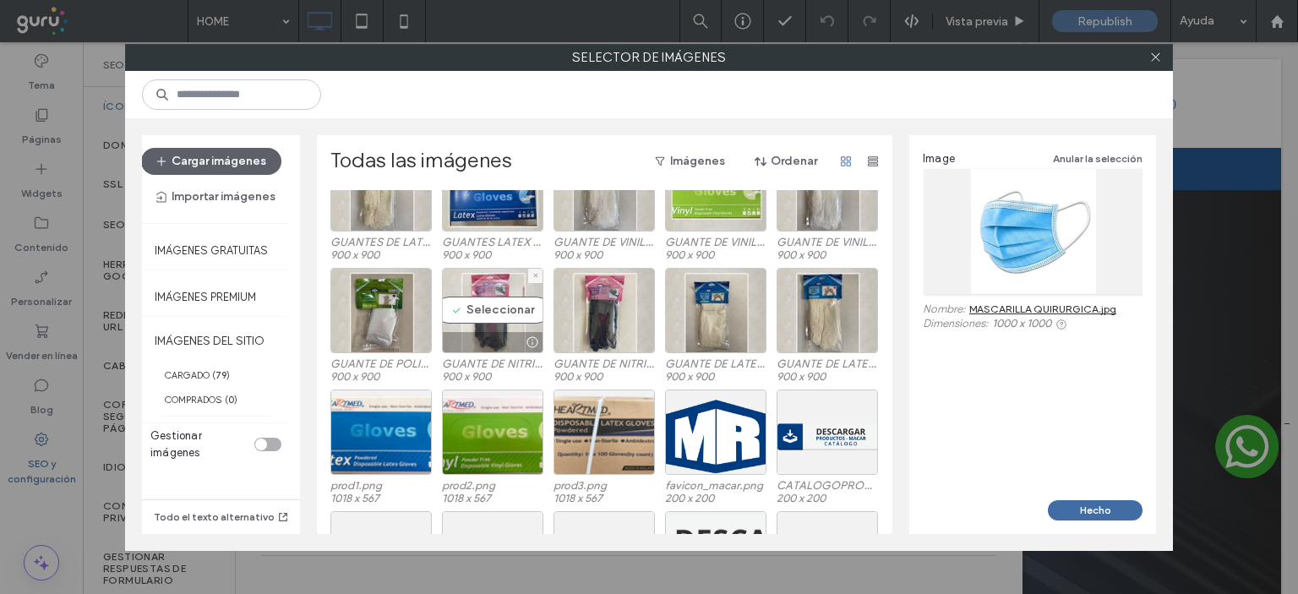
click at [493, 324] on div "Seleccionar" at bounding box center [492, 310] width 101 height 85
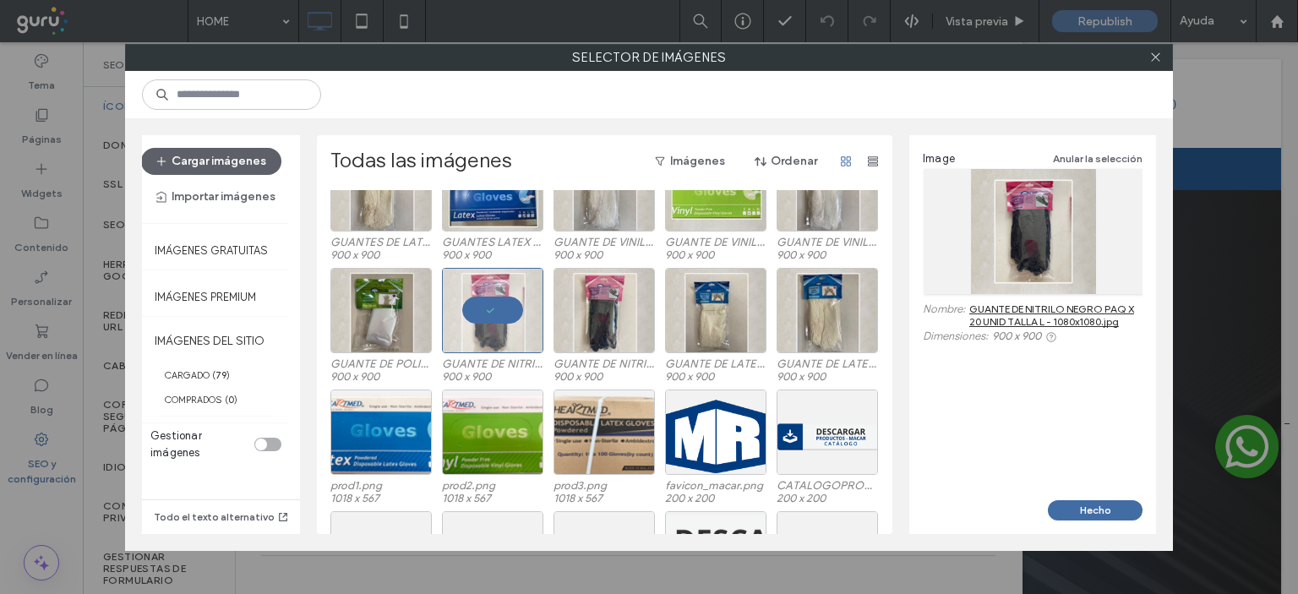
click at [1014, 307] on link "GUANTE DE NITRILO NEGRO PAQ X 20 UNID TALLA L - 1080x1080.jpg" at bounding box center [1056, 315] width 173 height 25
click at [372, 317] on div "Seleccionar" at bounding box center [381, 310] width 101 height 85
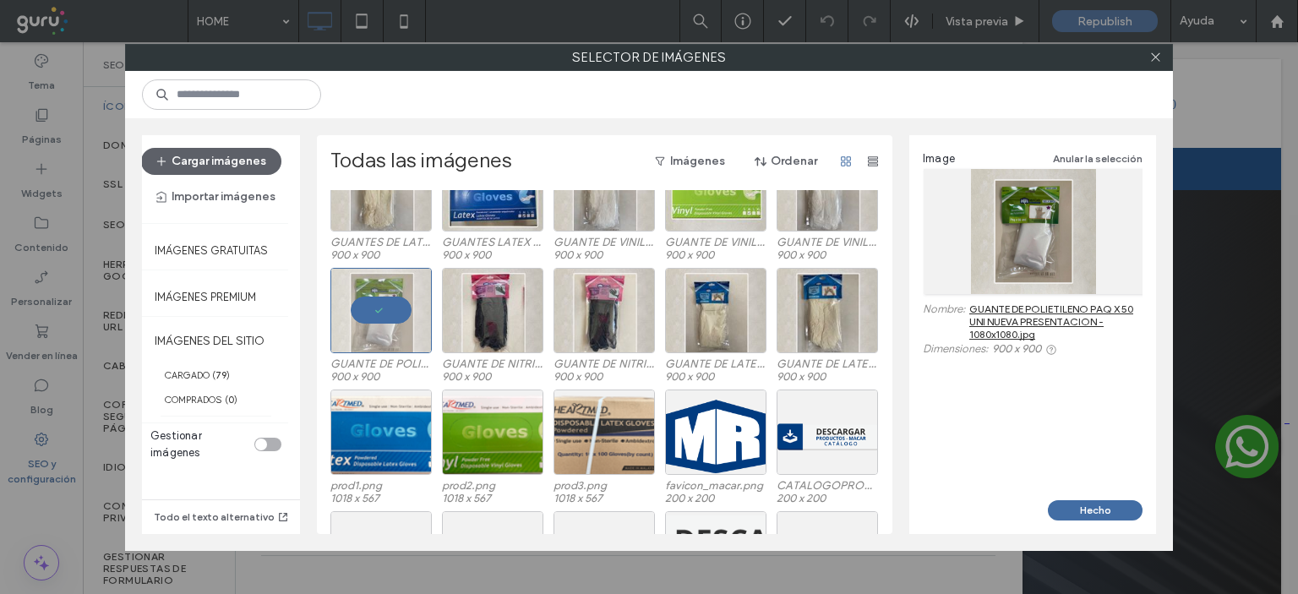
click at [1079, 311] on link "GUANTE DE POLIETILENO PAQ X 50 UNI NUEVA PRESENTACION - 1080x1080.jpg" at bounding box center [1056, 322] width 173 height 38
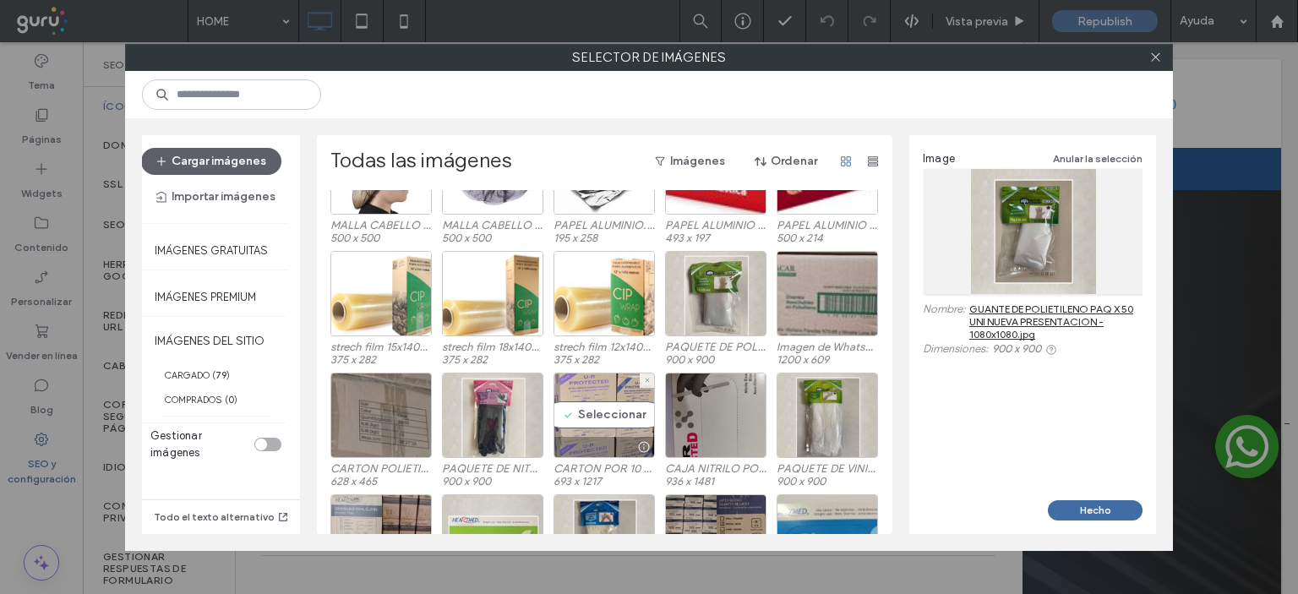
scroll to position [507, 0]
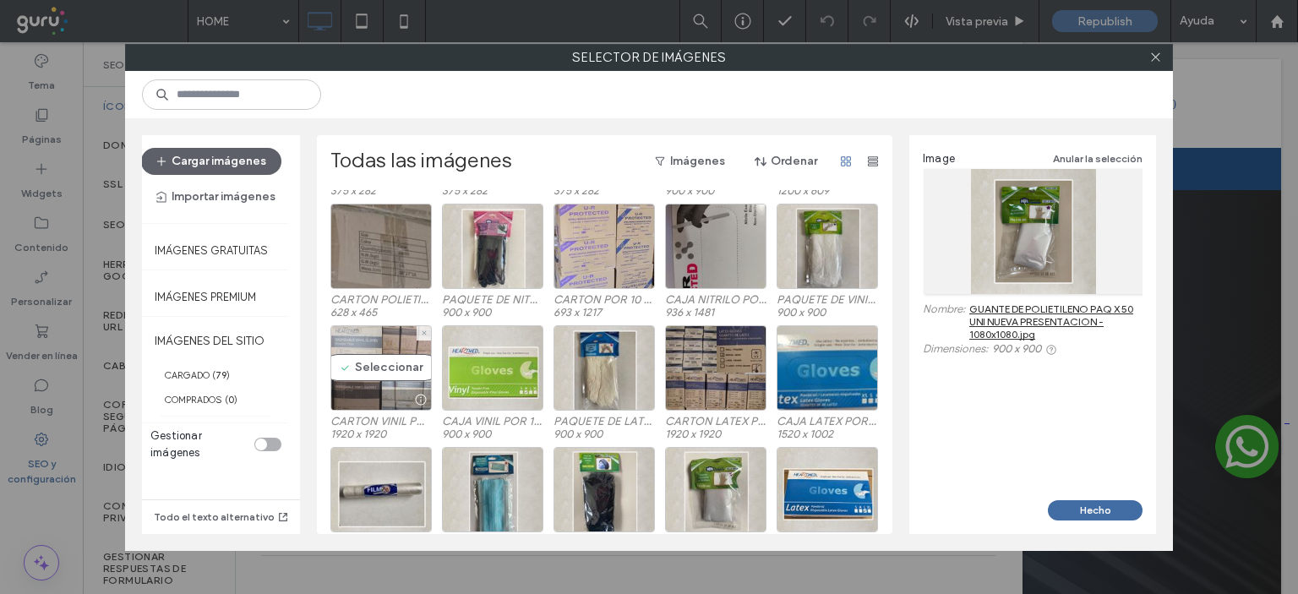
click at [379, 371] on div "Seleccionar" at bounding box center [381, 367] width 101 height 85
